Goal: Information Seeking & Learning: Learn about a topic

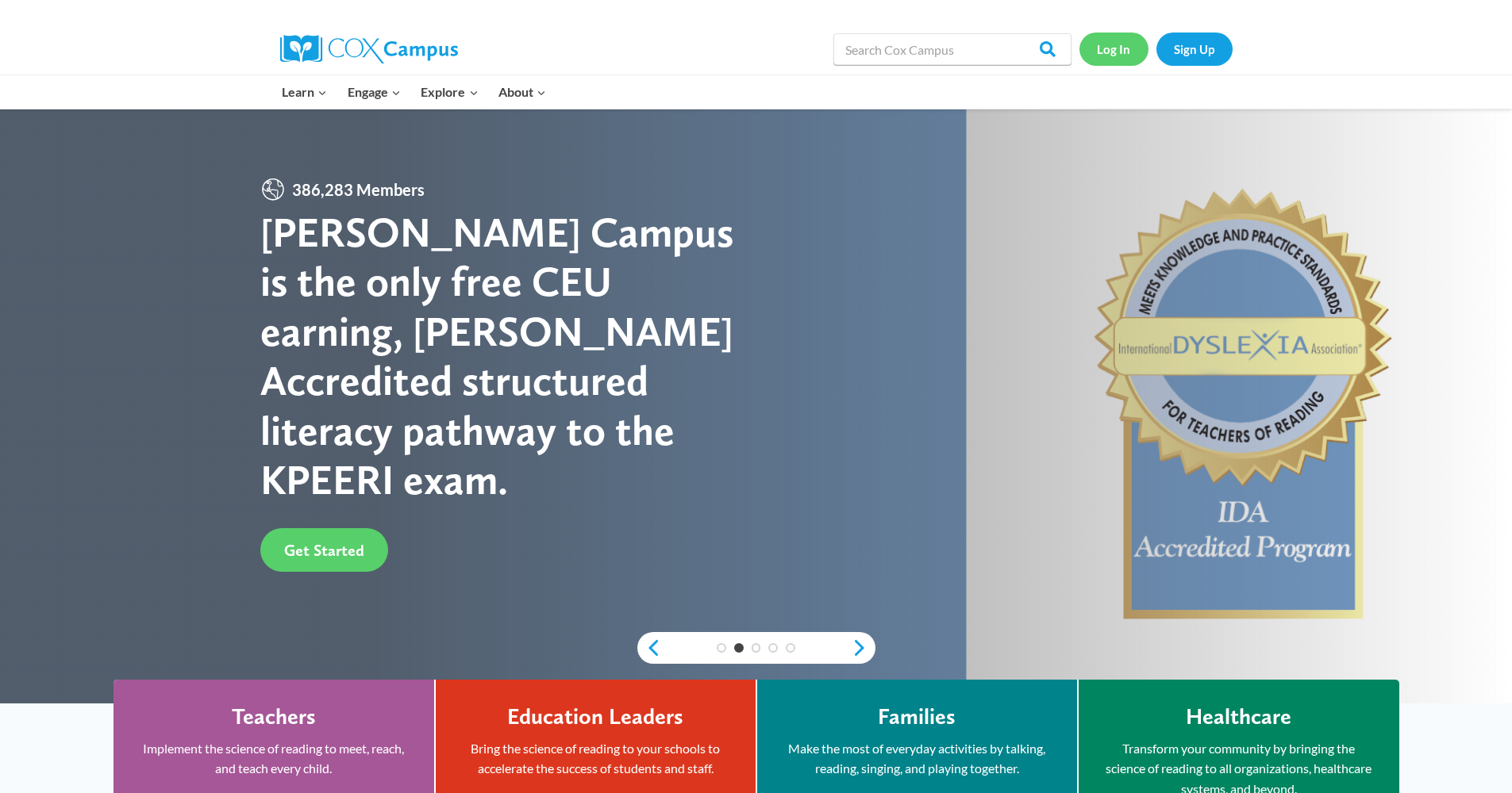
click at [1107, 40] on link "Log In" at bounding box center [1114, 48] width 69 height 32
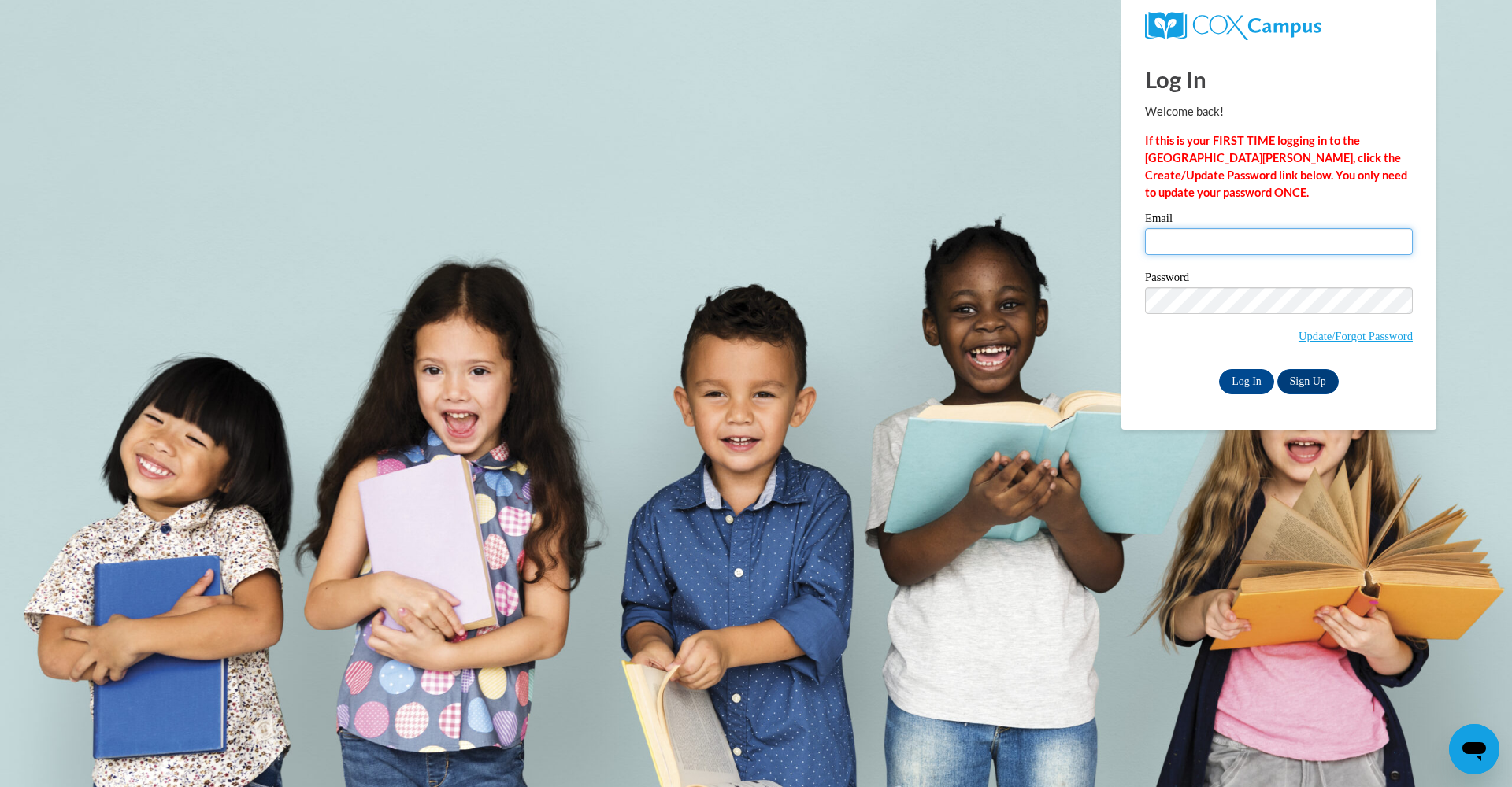
type input "badouglas4@crimson.ua.edu"
click at [1245, 378] on input "Log In" at bounding box center [1246, 382] width 55 height 25
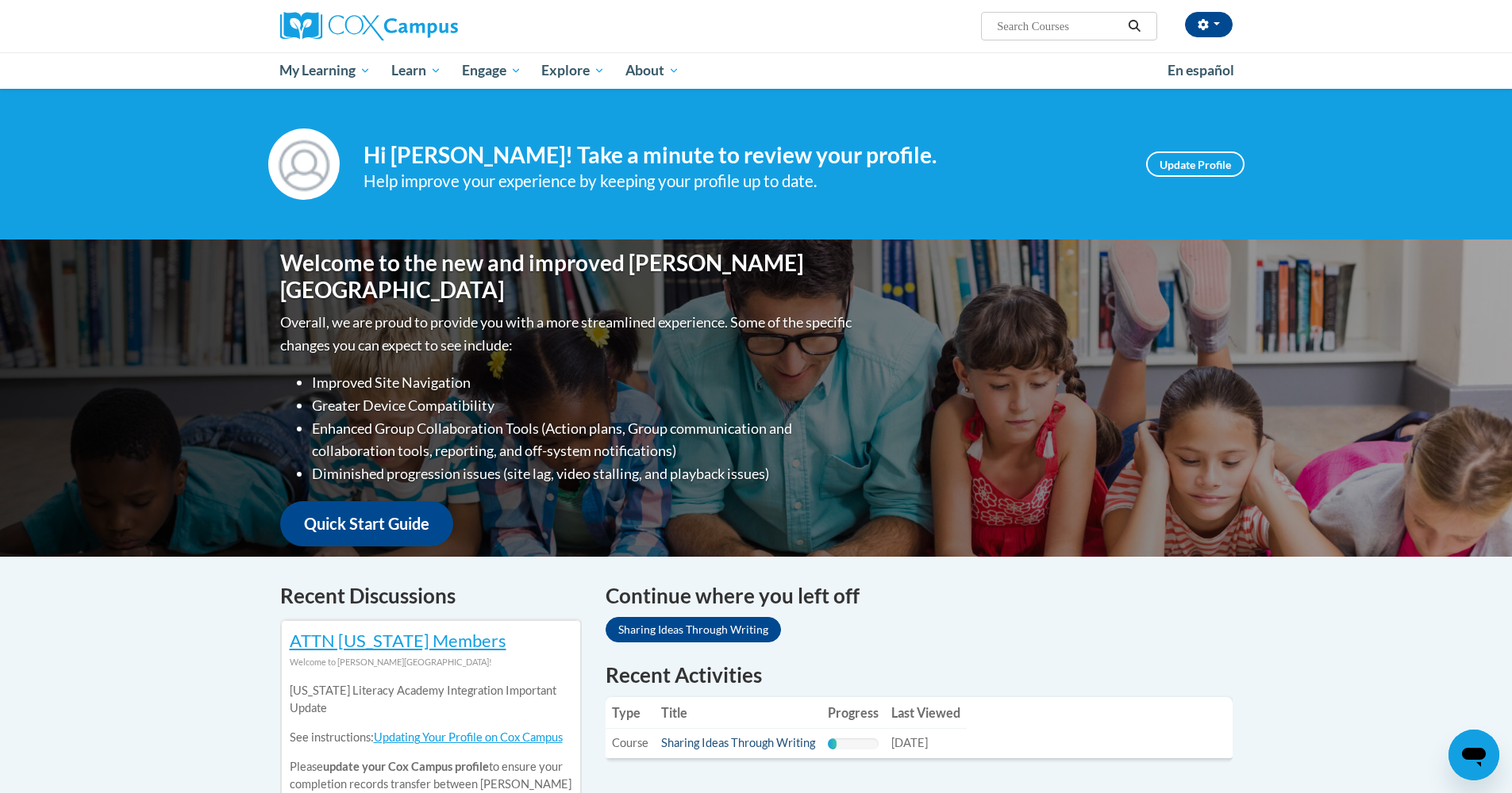
click at [786, 744] on link "Sharing Ideas Through Writing" at bounding box center [737, 743] width 154 height 13
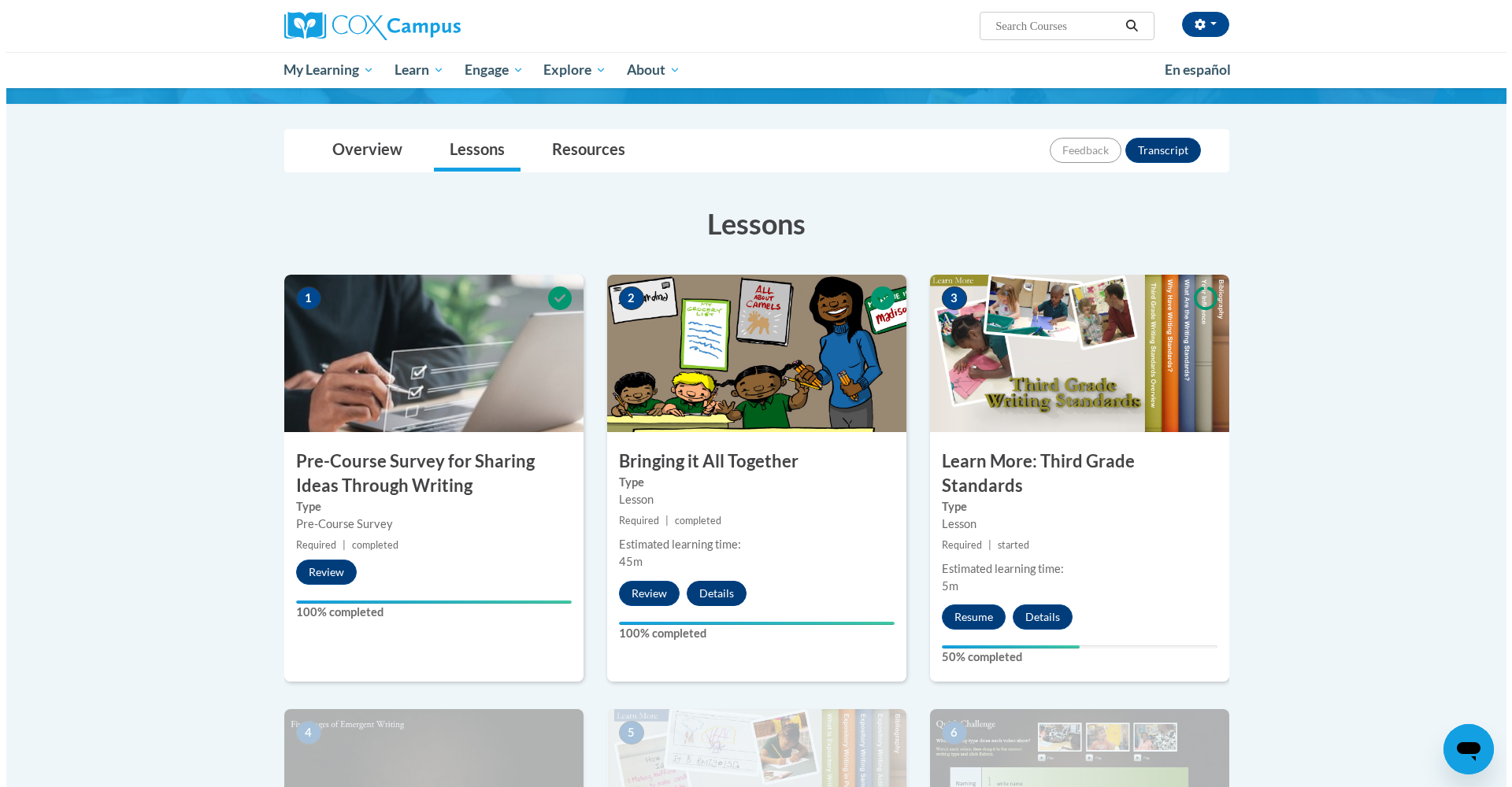
scroll to position [239, 0]
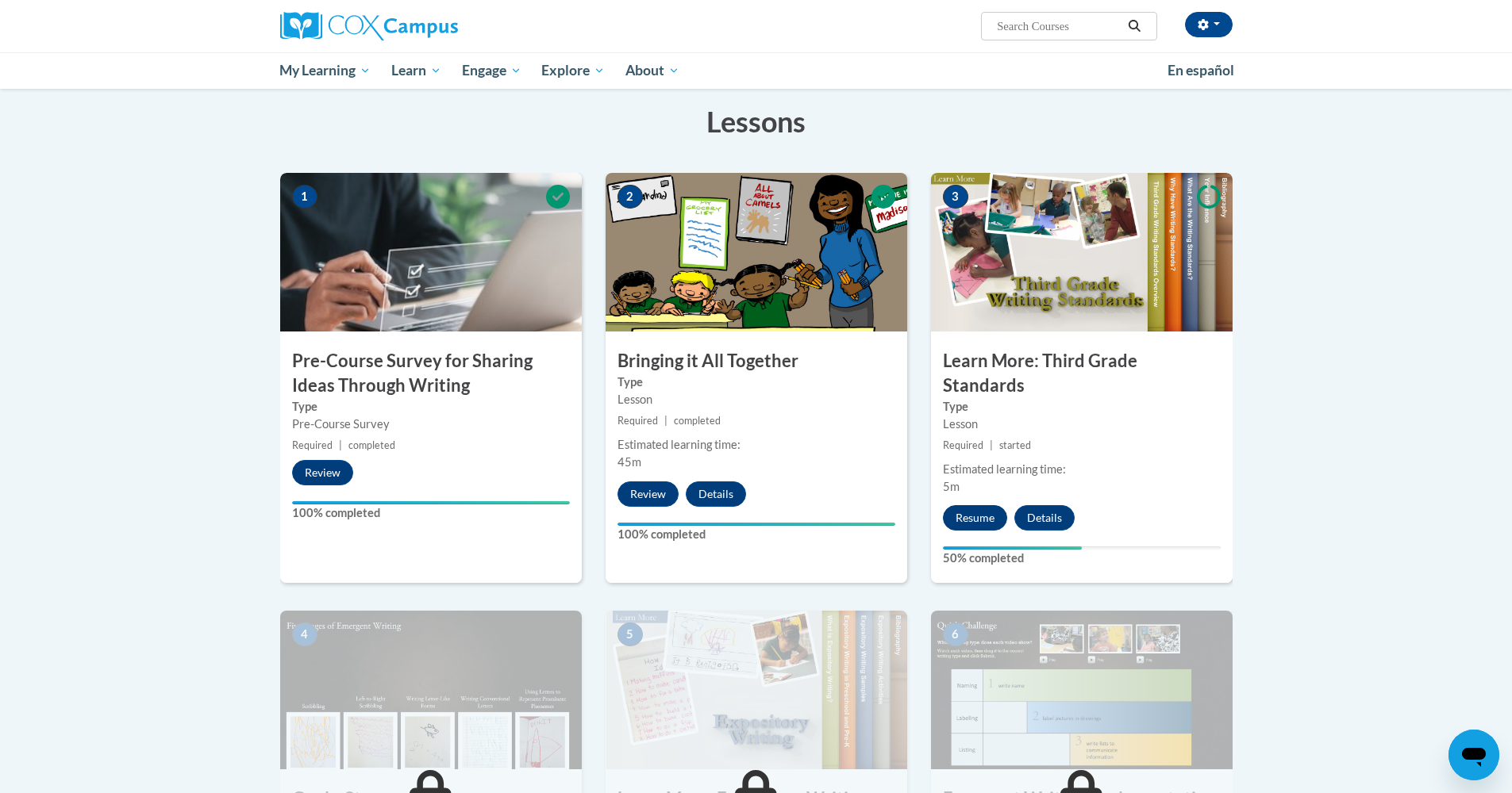
click at [996, 506] on button "Resume" at bounding box center [975, 518] width 64 height 26
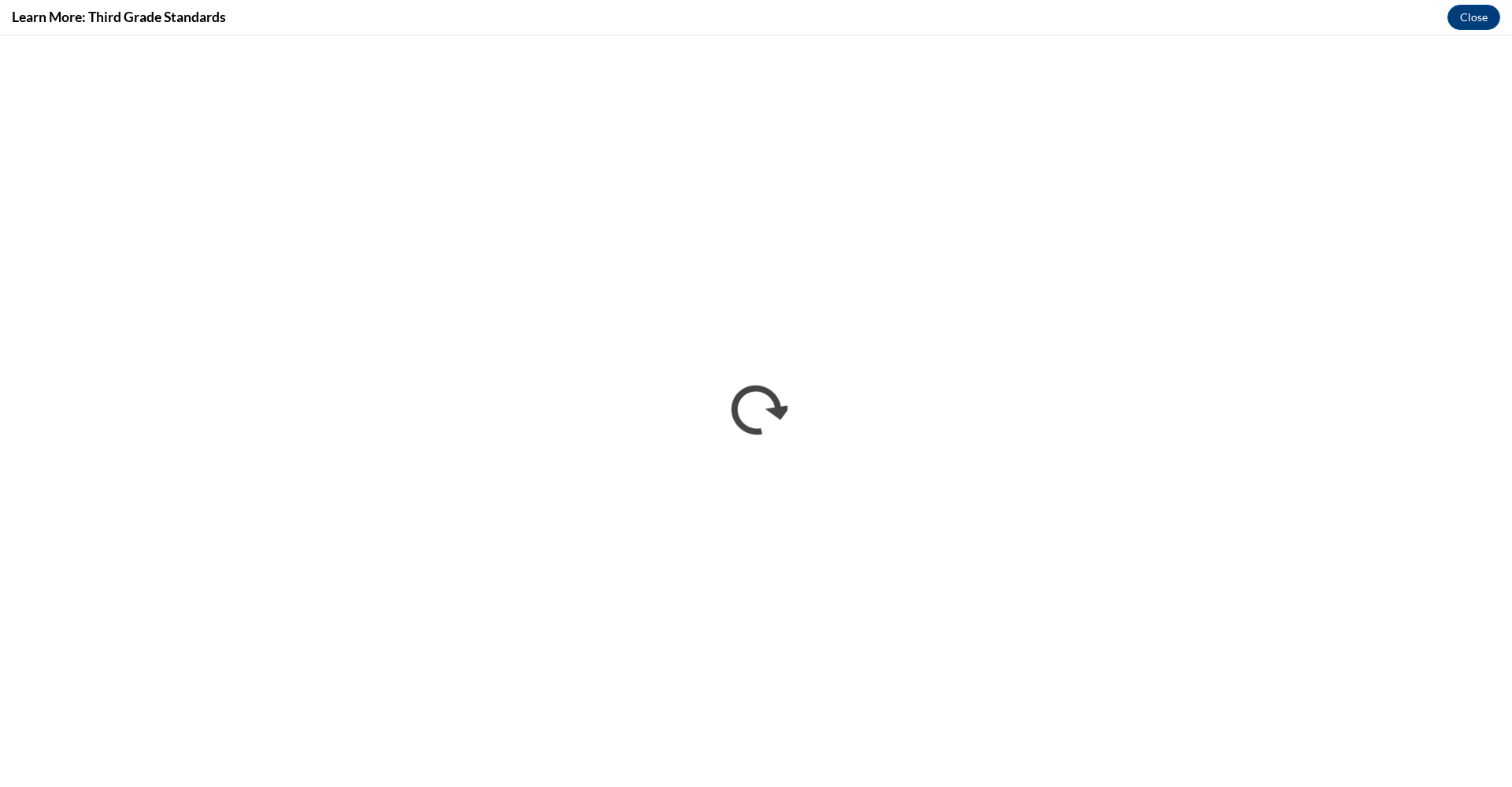
scroll to position [0, 0]
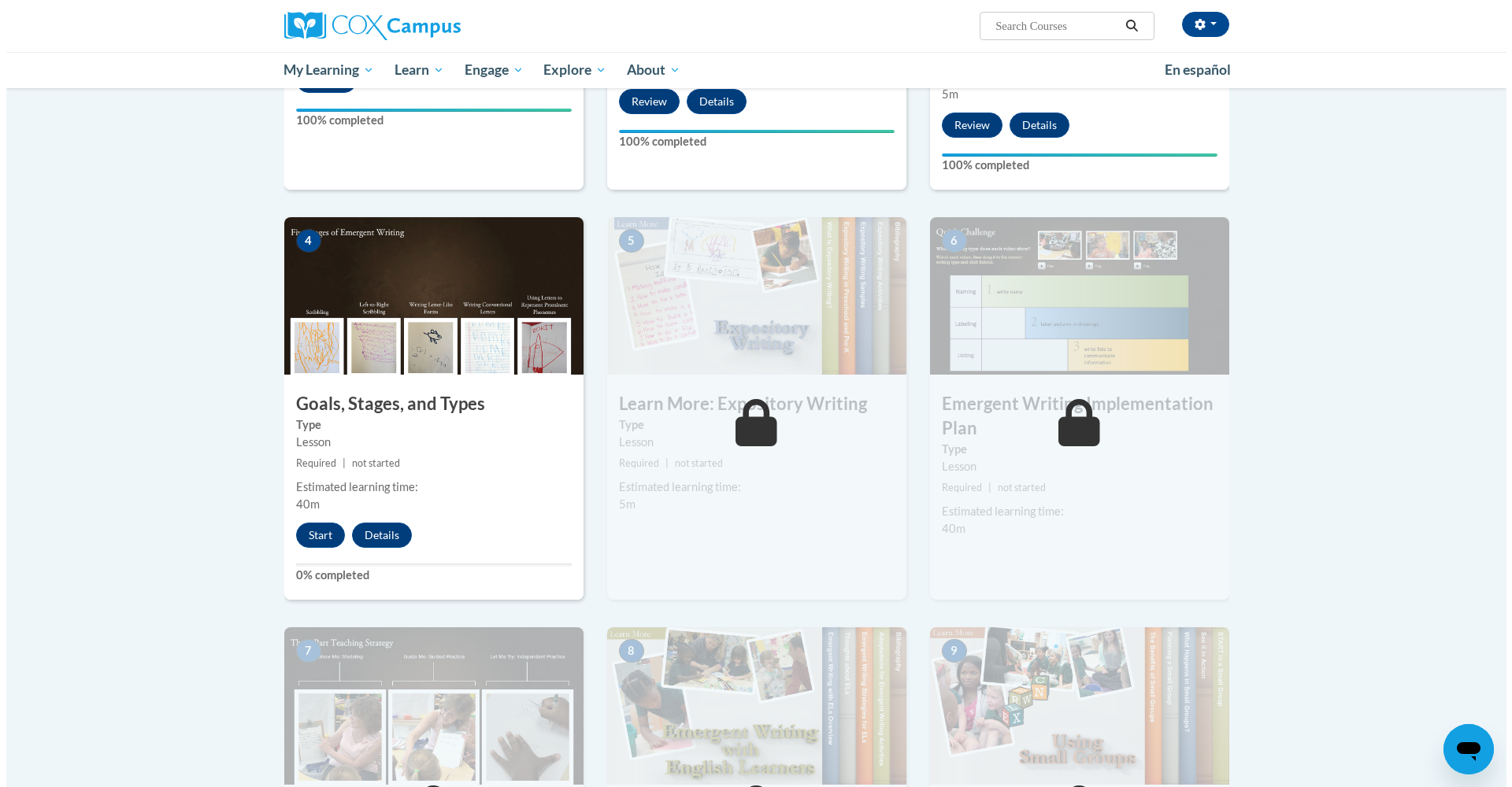
scroll to position [740, 0]
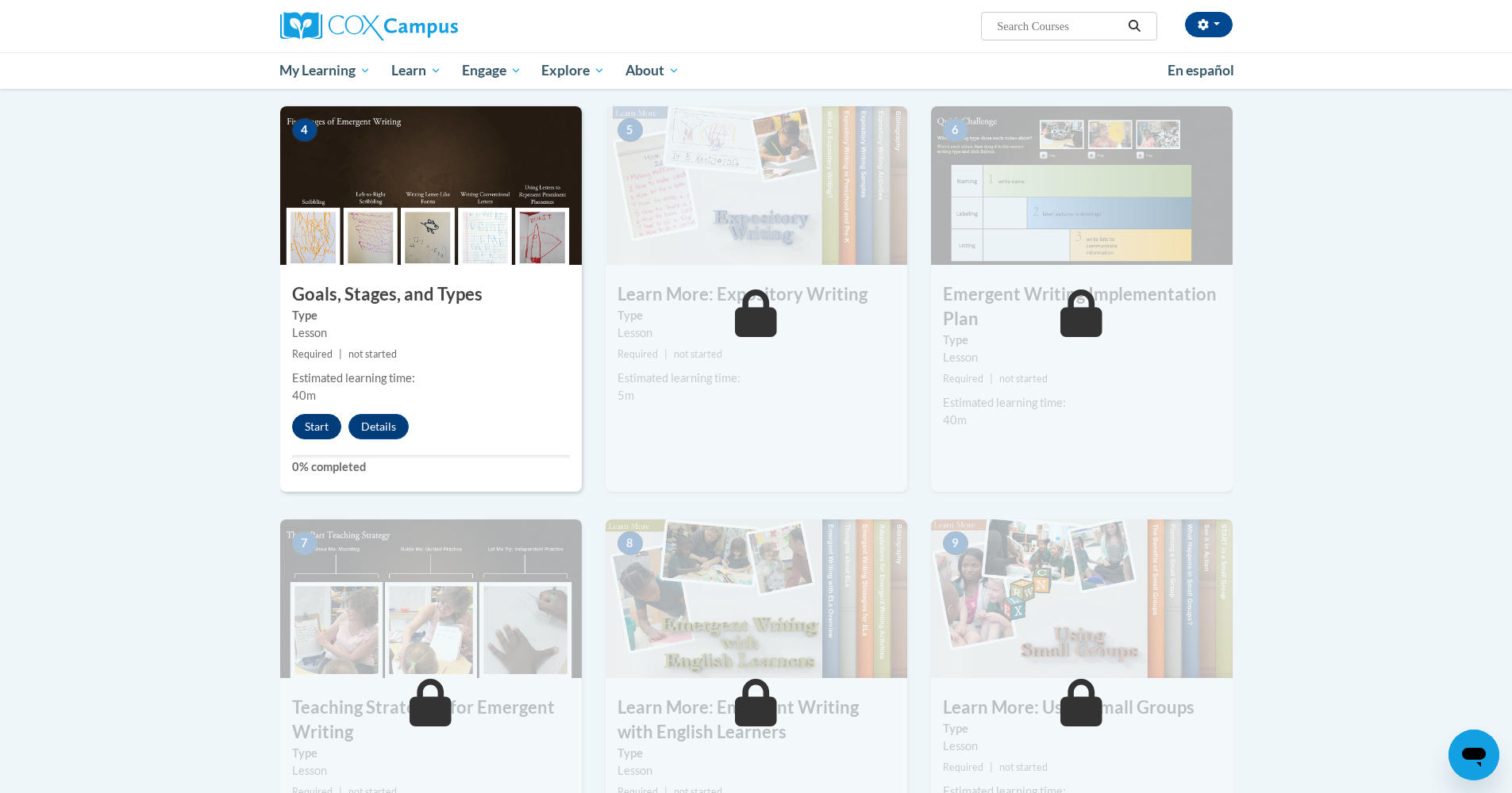
click at [310, 414] on button "Start" at bounding box center [316, 427] width 49 height 26
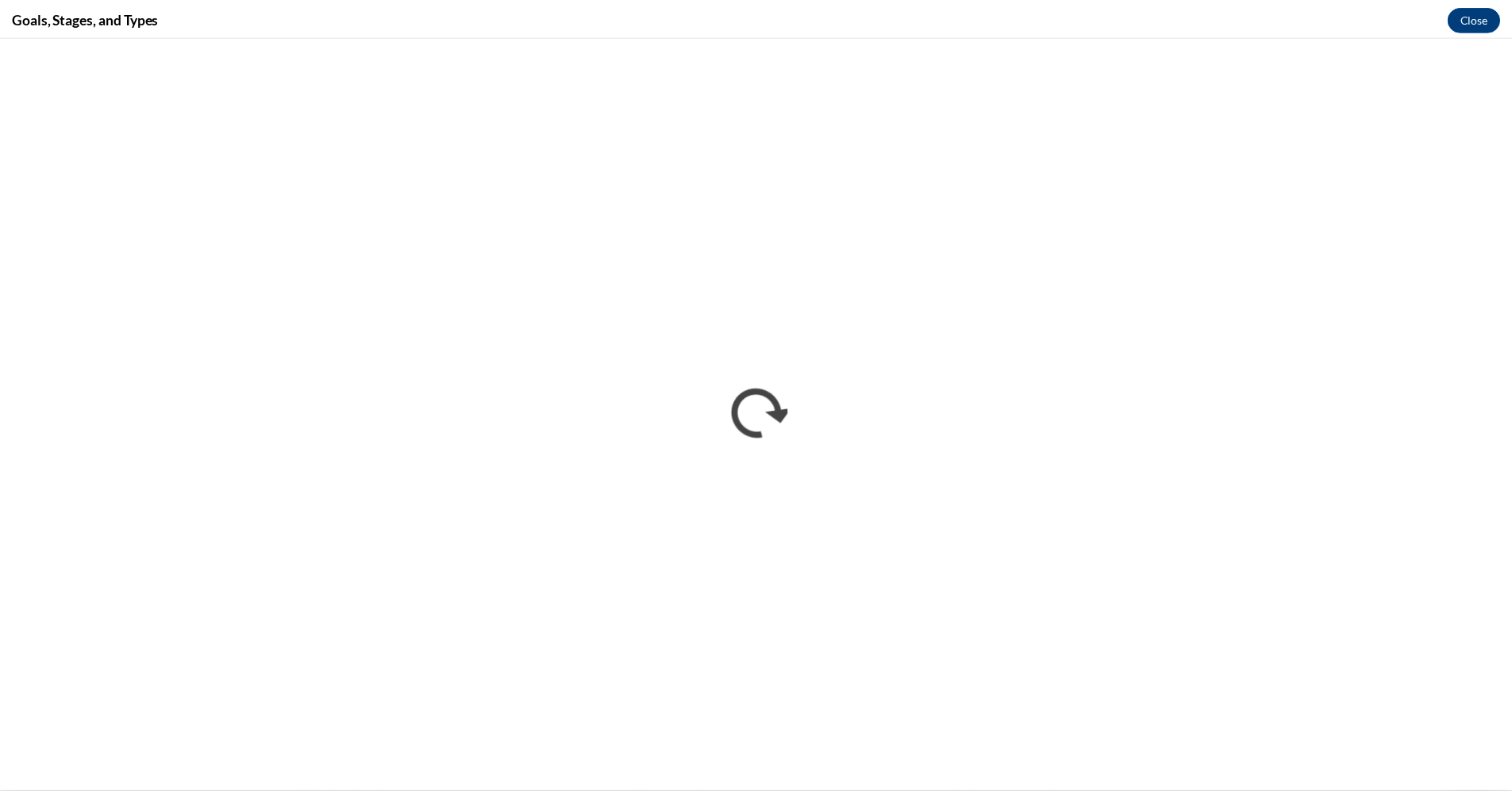
scroll to position [0, 0]
click at [1493, 24] on div "Goals, Stages, and Types Close" at bounding box center [761, 17] width 1524 height 35
click at [1493, 29] on button "Close" at bounding box center [1485, 17] width 54 height 26
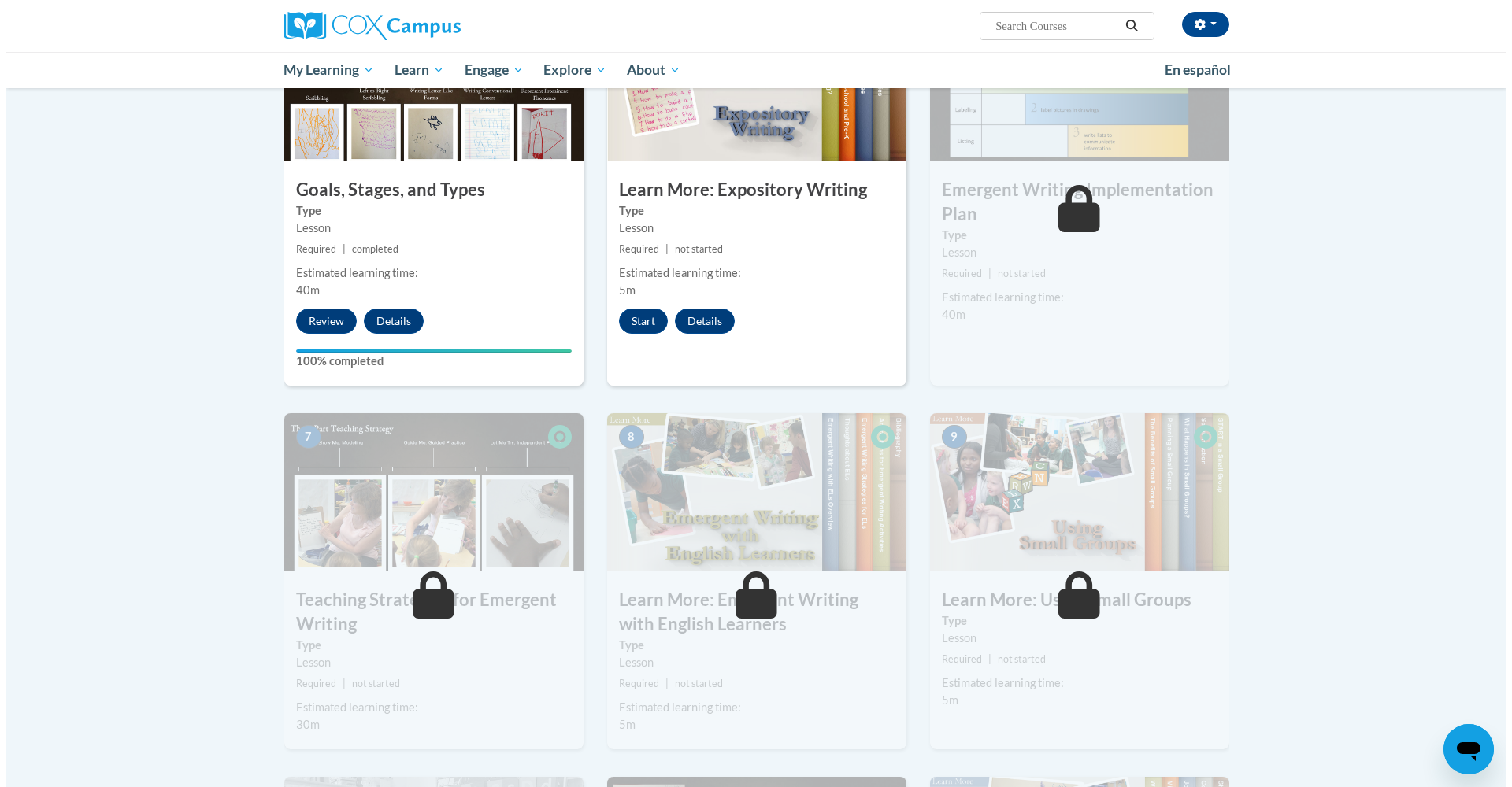
scroll to position [729, 0]
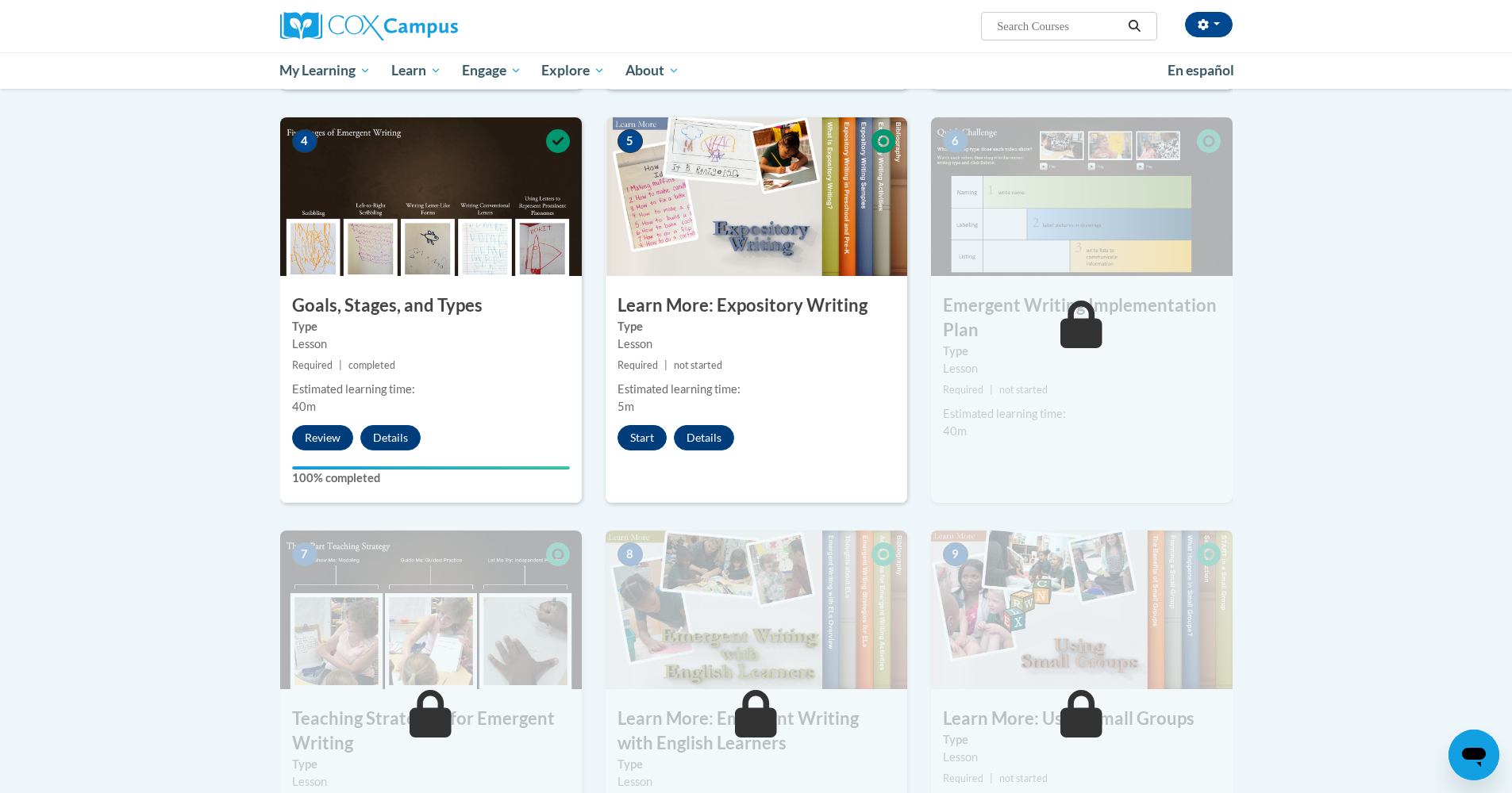
click at [639, 425] on button "Start" at bounding box center [642, 437] width 49 height 26
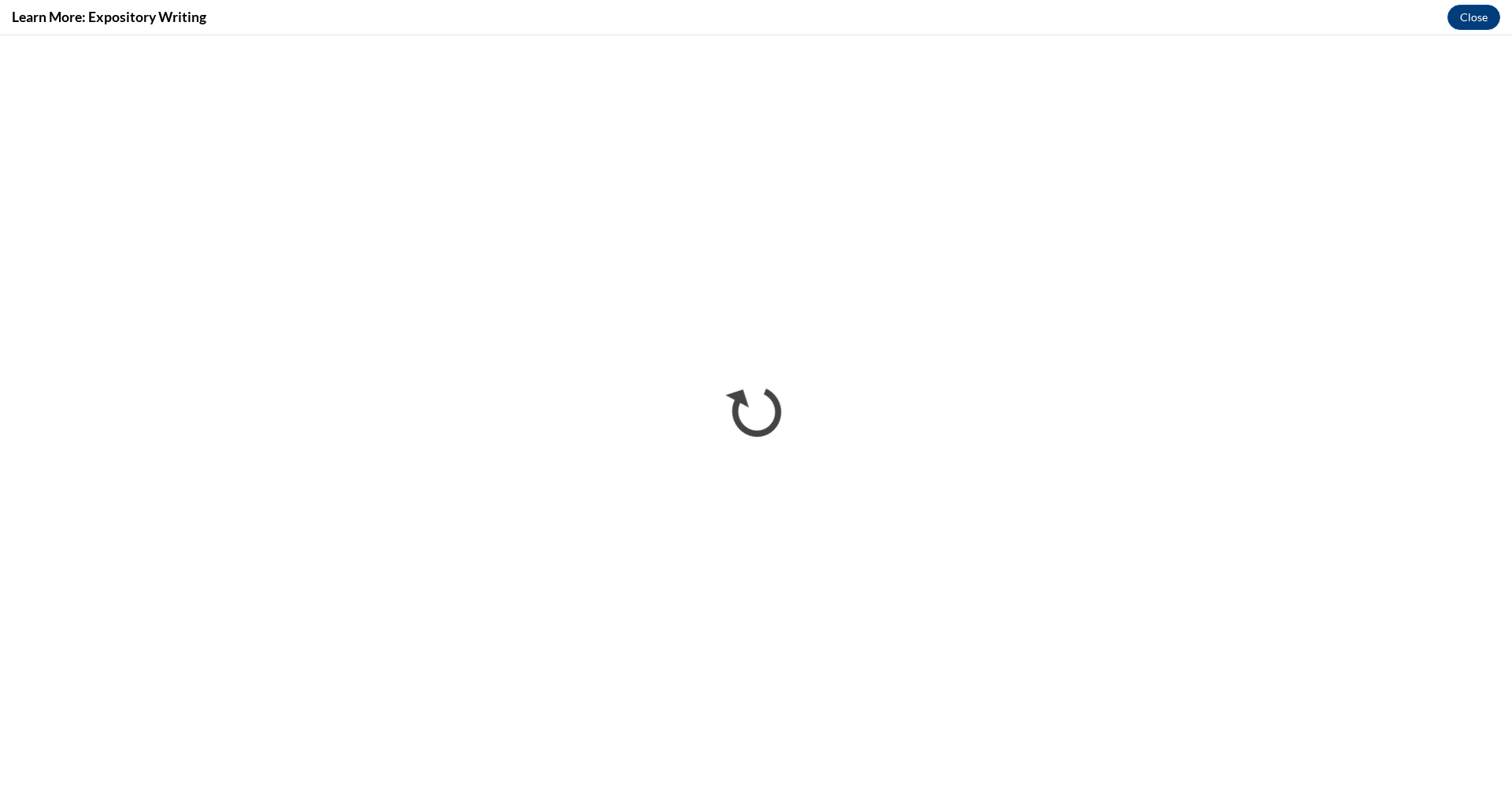
scroll to position [0, 0]
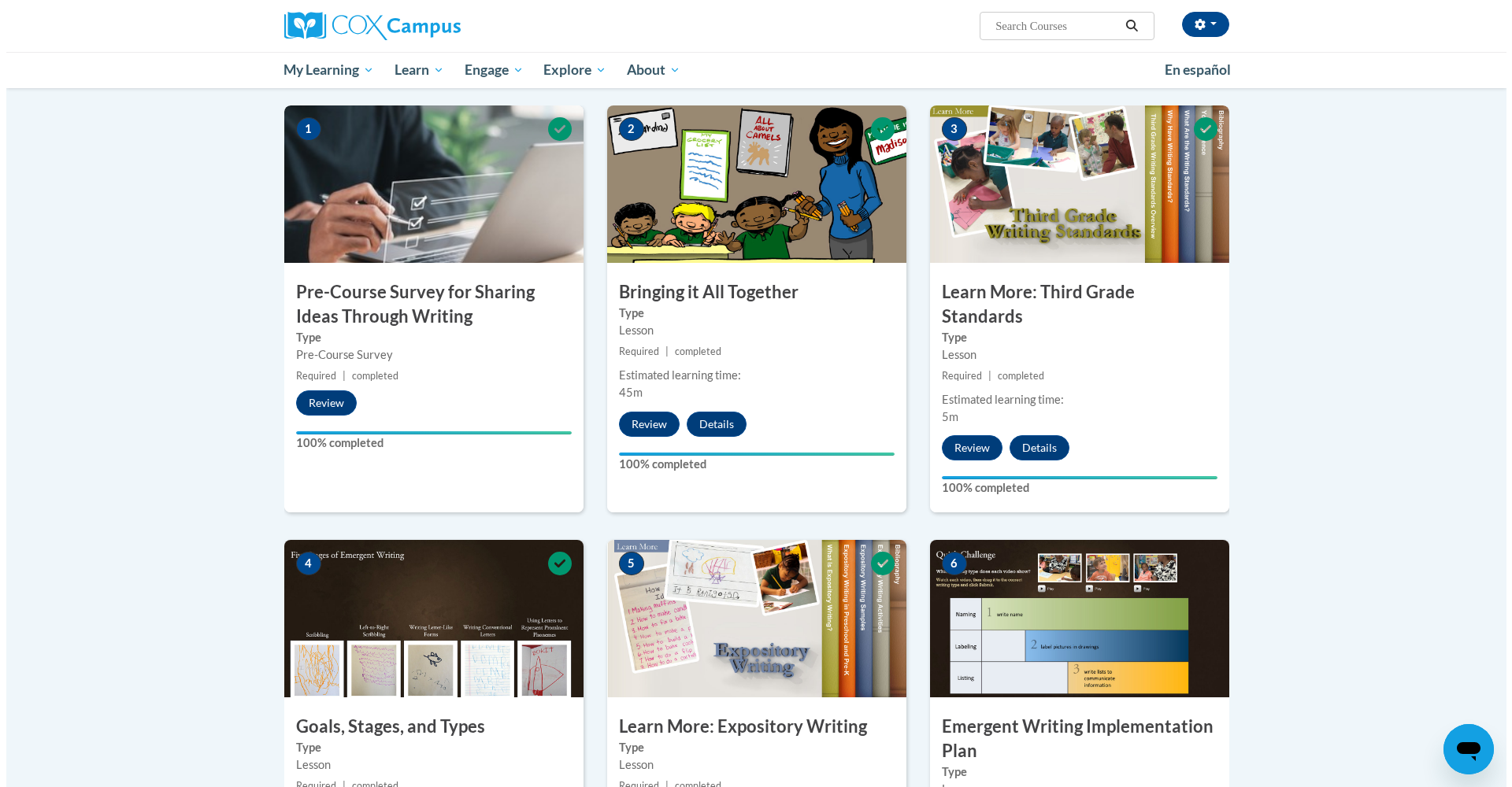
scroll to position [692, 0]
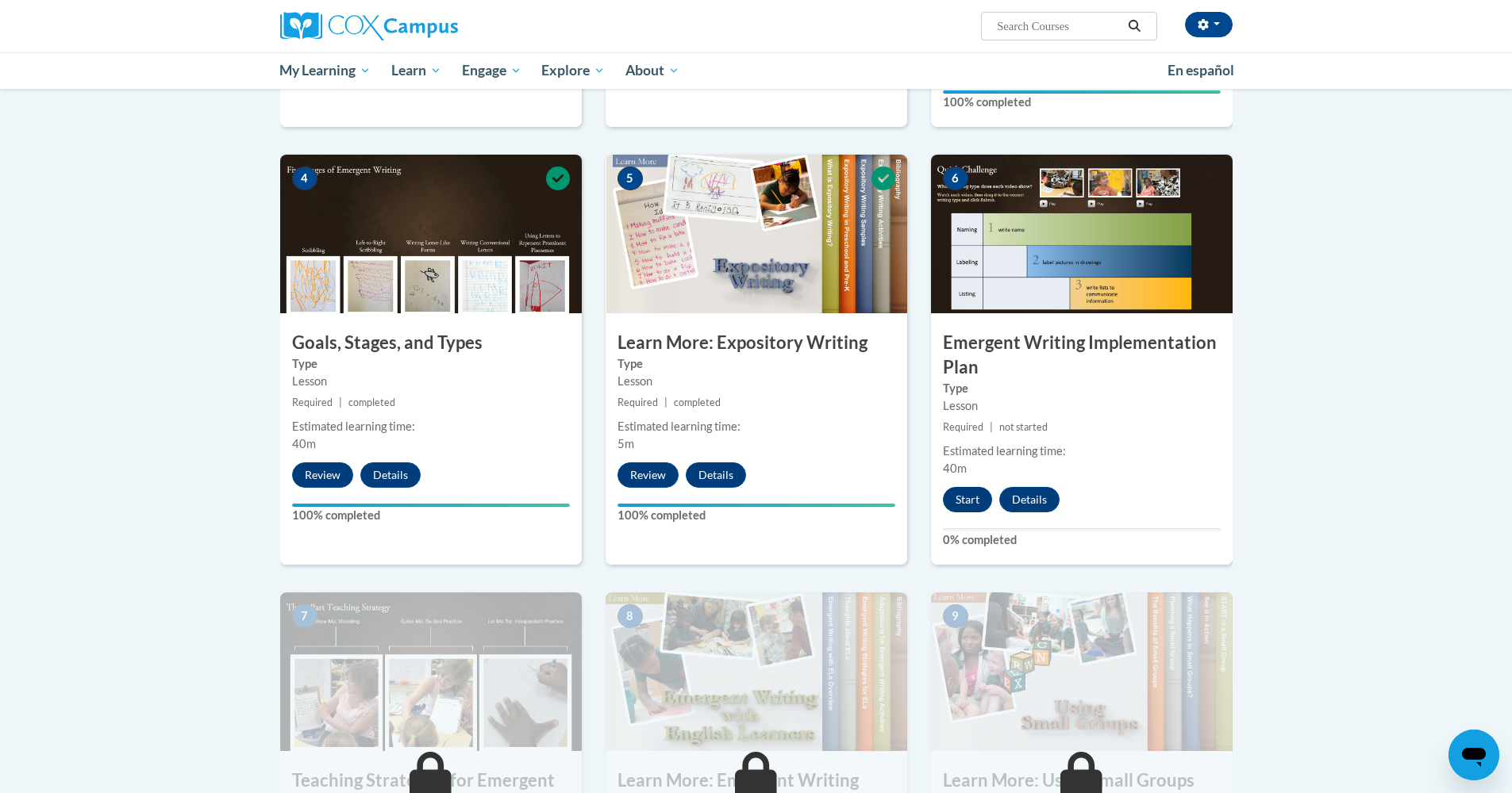
click at [962, 487] on button "Start" at bounding box center [967, 499] width 49 height 26
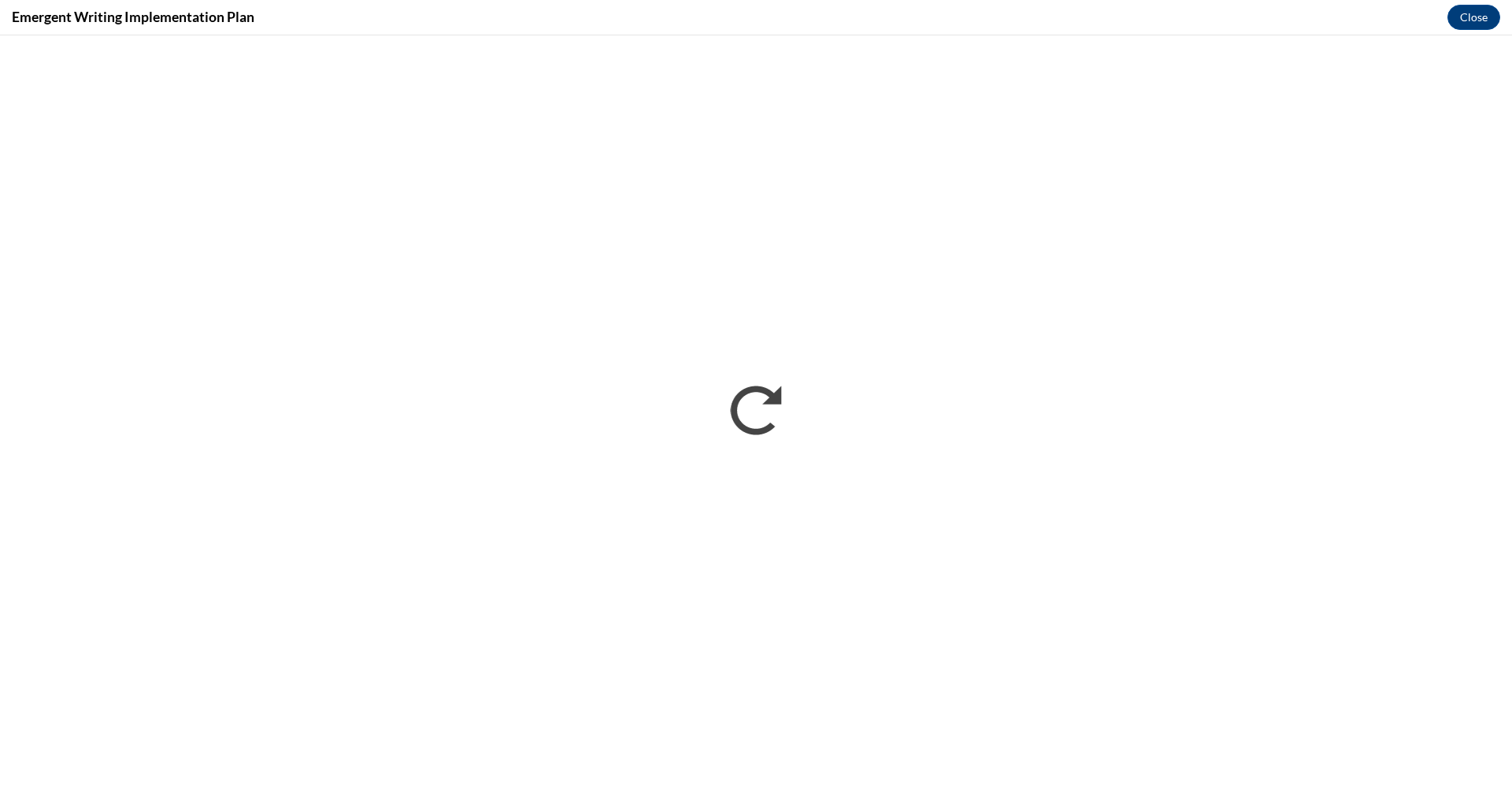
scroll to position [0, 0]
click at [1286, 4] on div "Emergent Writing Implementation Plan Close" at bounding box center [756, 17] width 1512 height 35
click at [1473, 14] on button "Close" at bounding box center [1474, 17] width 53 height 25
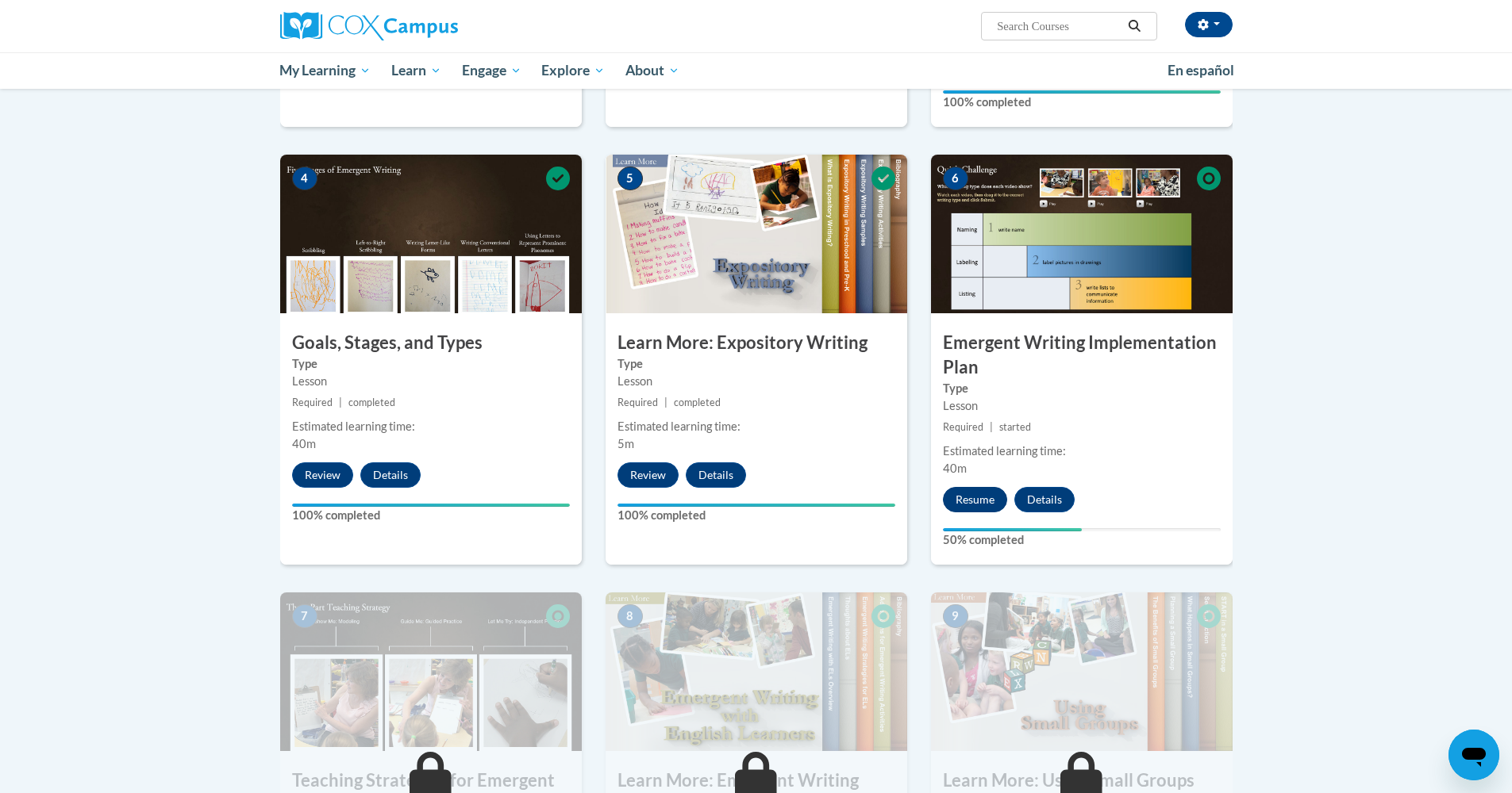
click at [985, 487] on button "Resume" at bounding box center [975, 499] width 64 height 26
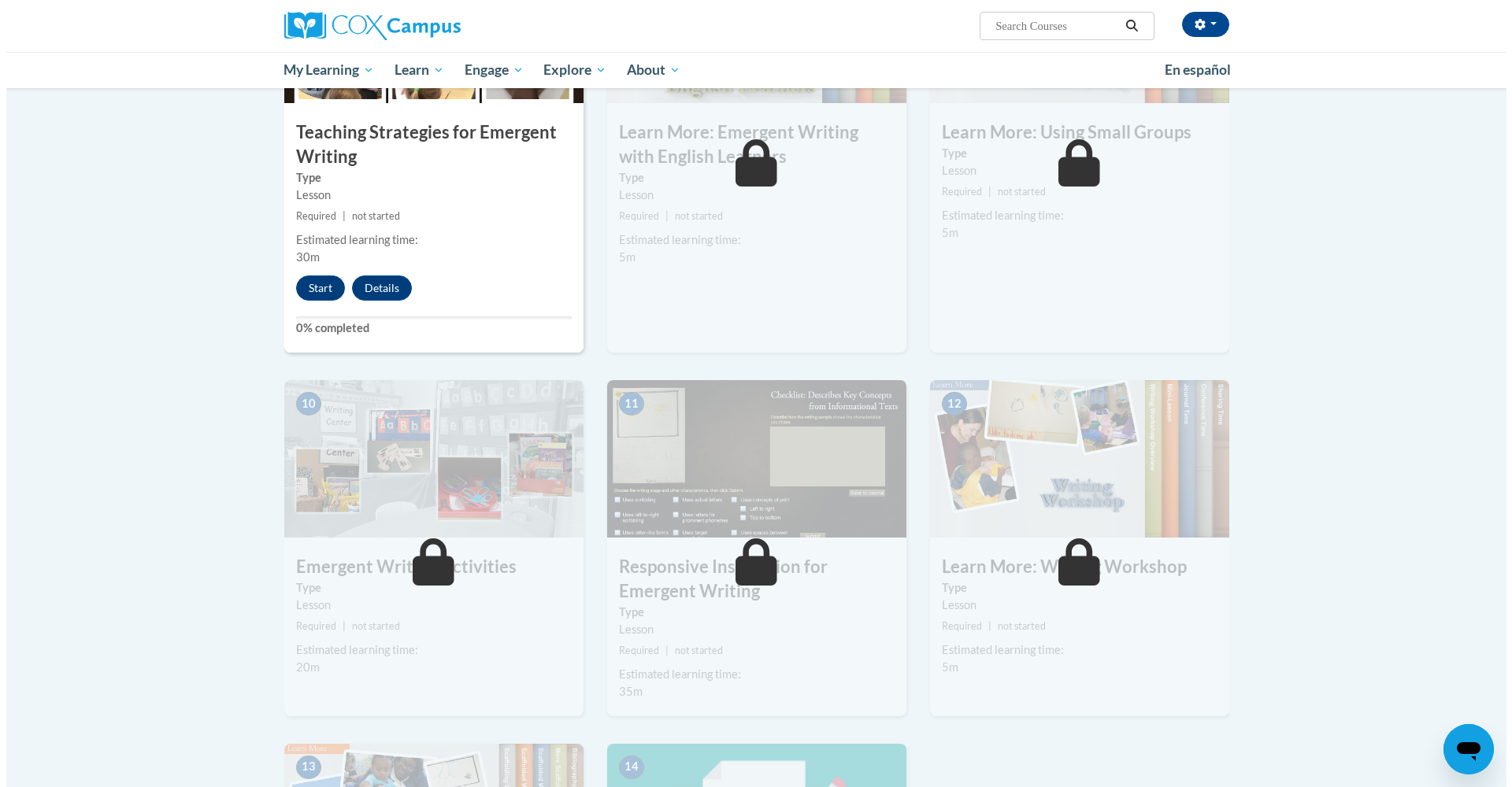
scroll to position [1308, 0]
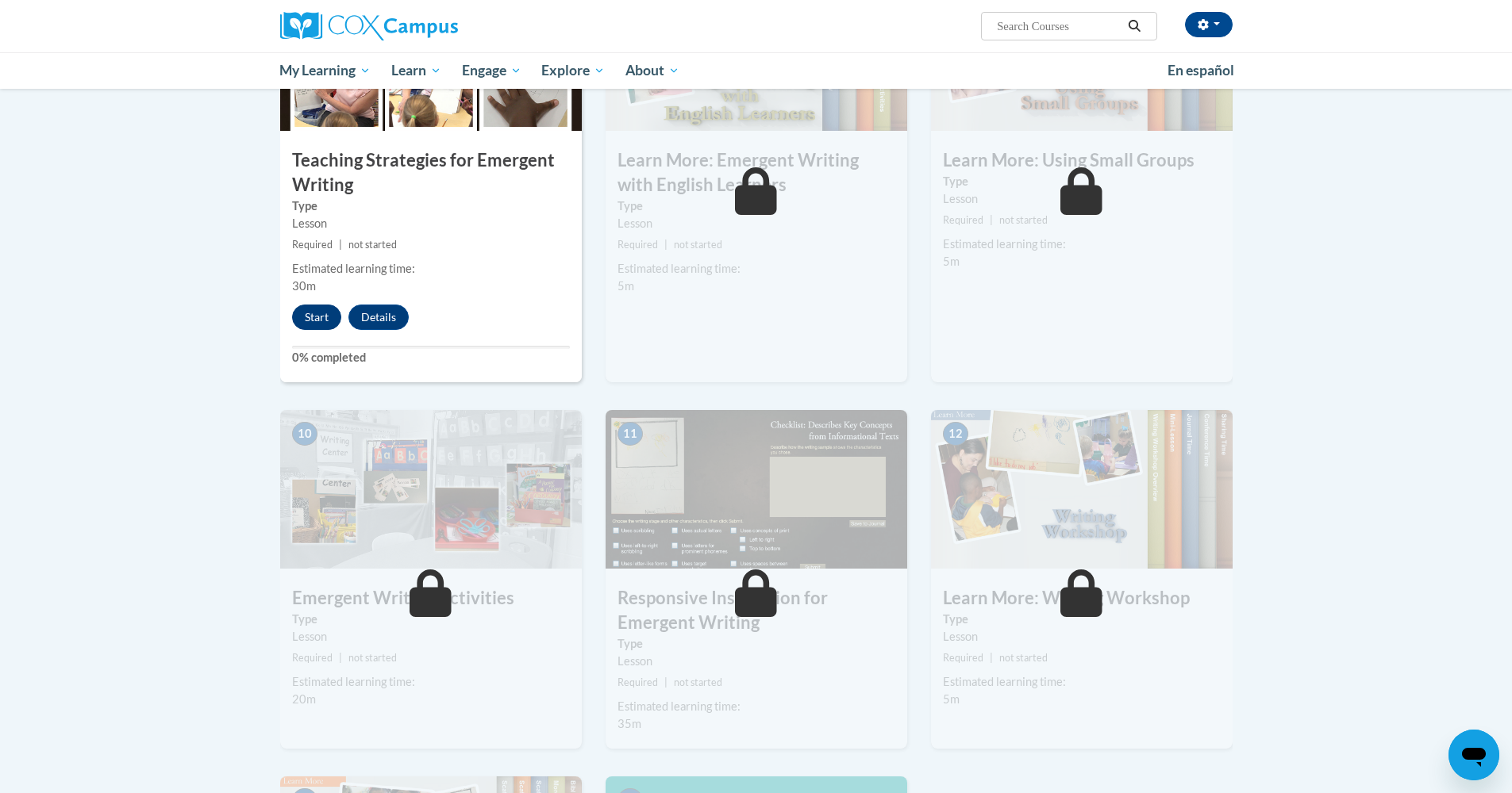
click at [313, 305] on button "Start" at bounding box center [316, 317] width 49 height 26
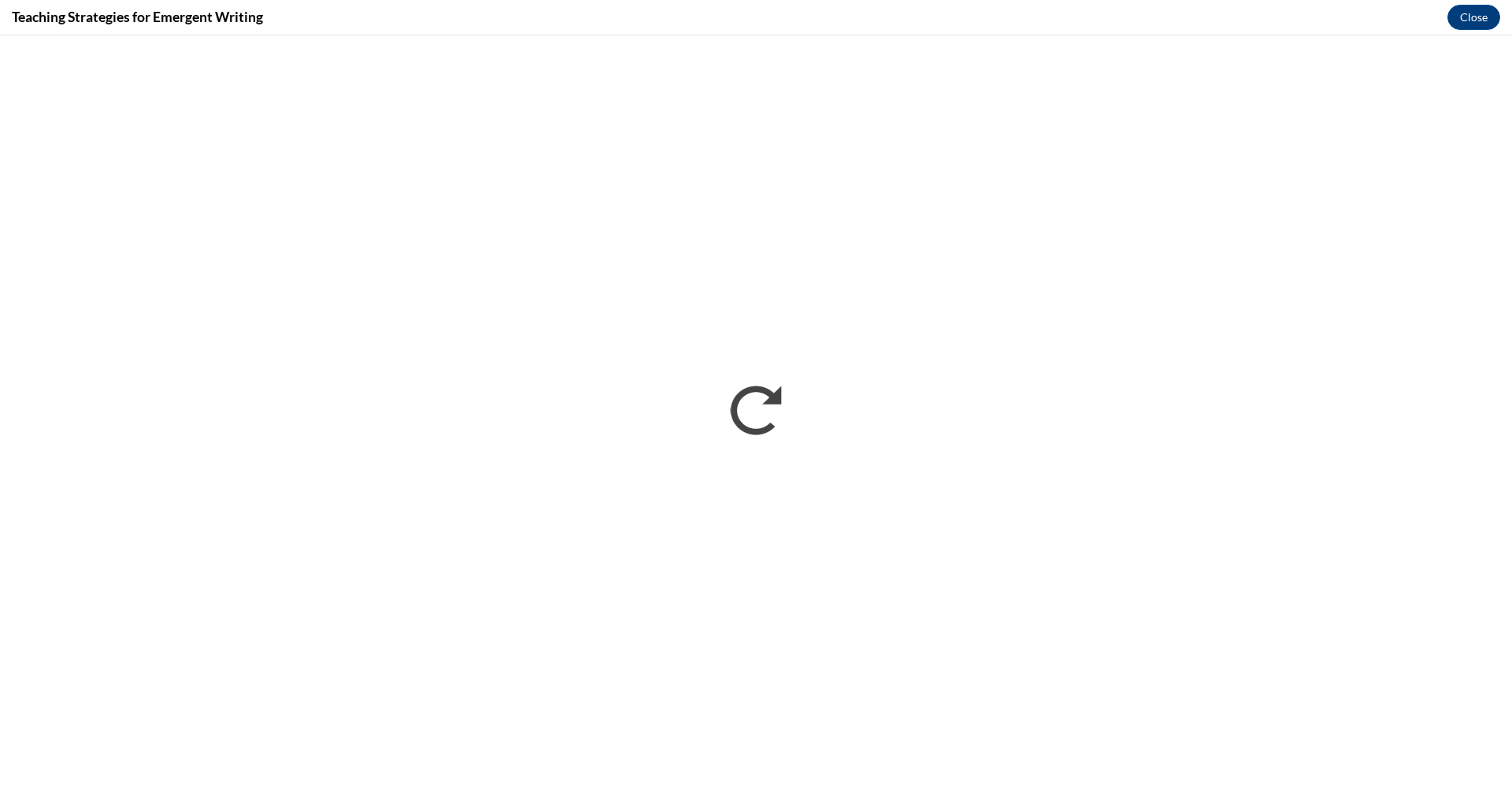
scroll to position [0, 0]
